Goal: Task Accomplishment & Management: Manage account settings

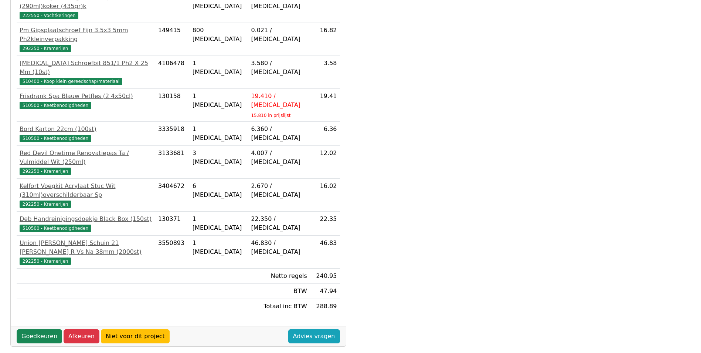
scroll to position [196, 0]
click at [18, 329] on link "Goedkeuren" at bounding box center [39, 336] width 45 height 14
click at [40, 329] on link "Goedkeuren" at bounding box center [39, 336] width 45 height 14
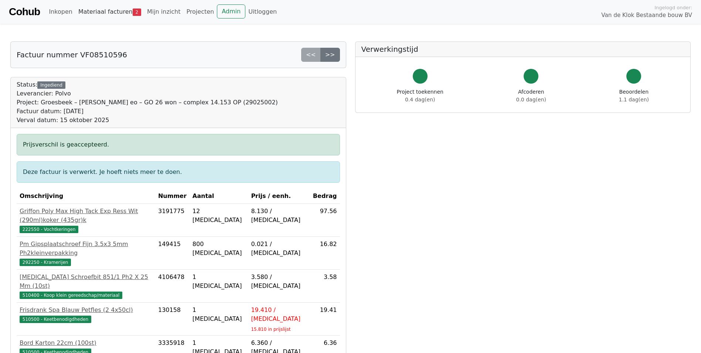
click at [111, 14] on link "Materiaal facturen 2" at bounding box center [109, 11] width 69 height 15
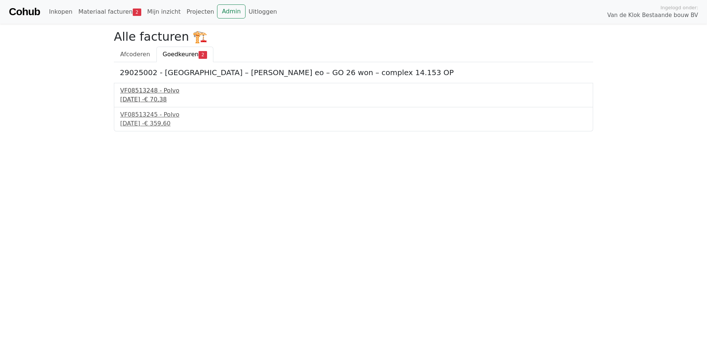
click at [173, 95] on div "25 september 2025 - € 70,38" at bounding box center [353, 99] width 467 height 9
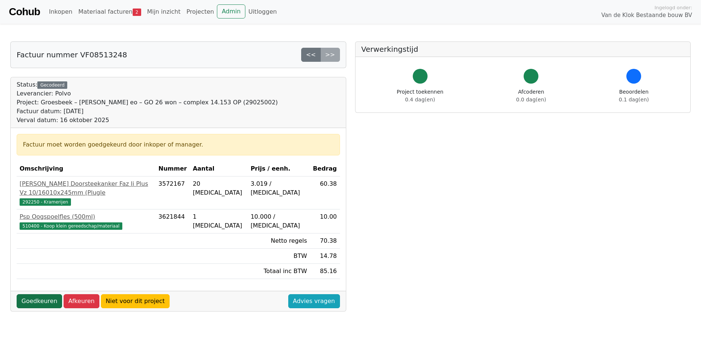
click at [34, 294] on link "Goedkeuren" at bounding box center [39, 301] width 45 height 14
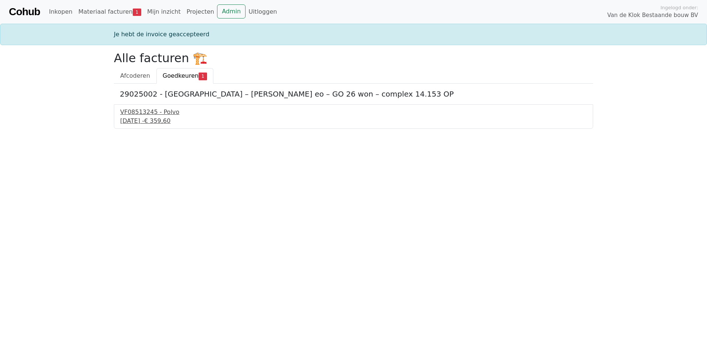
click at [162, 121] on div "[DATE] - € 359,60" at bounding box center [353, 120] width 467 height 9
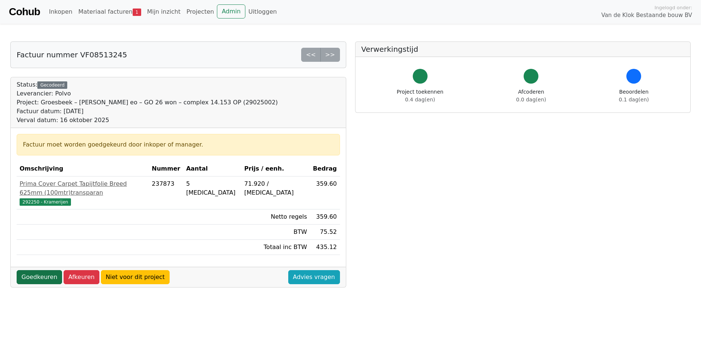
click at [43, 270] on link "Goedkeuren" at bounding box center [39, 277] width 45 height 14
